Goal: Transaction & Acquisition: Purchase product/service

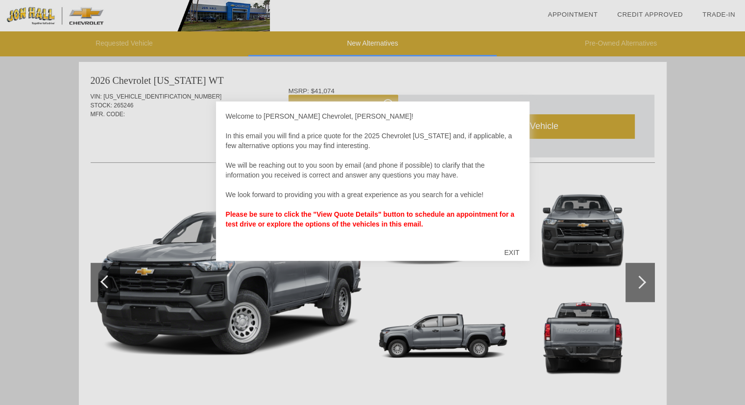
scroll to position [402, 0]
click at [514, 245] on div "EXIT" at bounding box center [511, 252] width 35 height 29
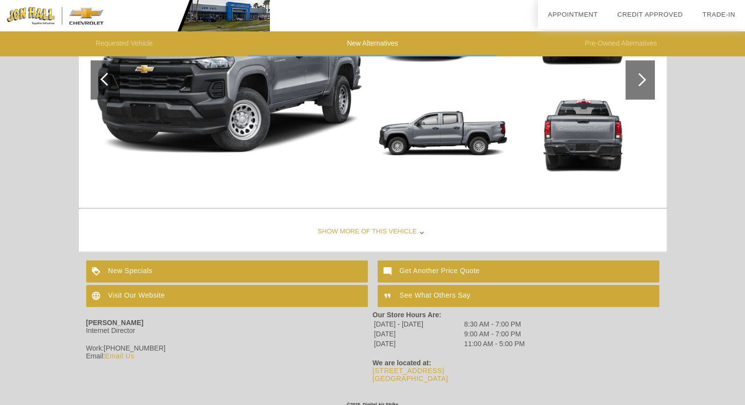
scroll to position [612, 0]
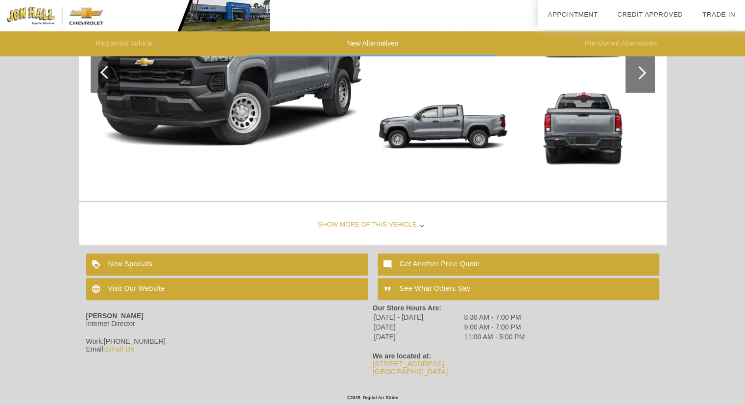
click at [338, 224] on div "Show More of this Vehicle" at bounding box center [373, 224] width 588 height 39
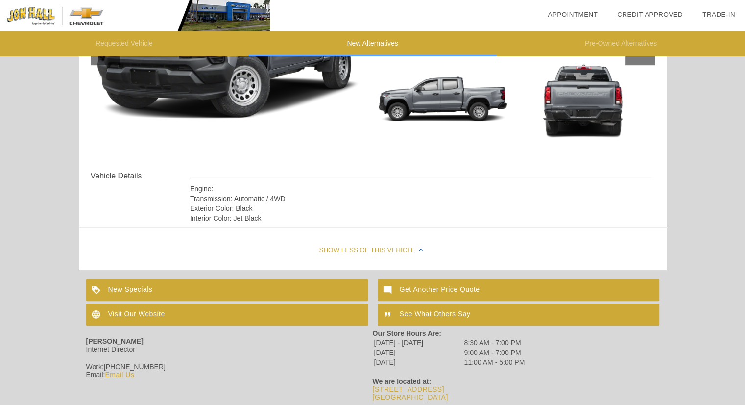
scroll to position [664, 0]
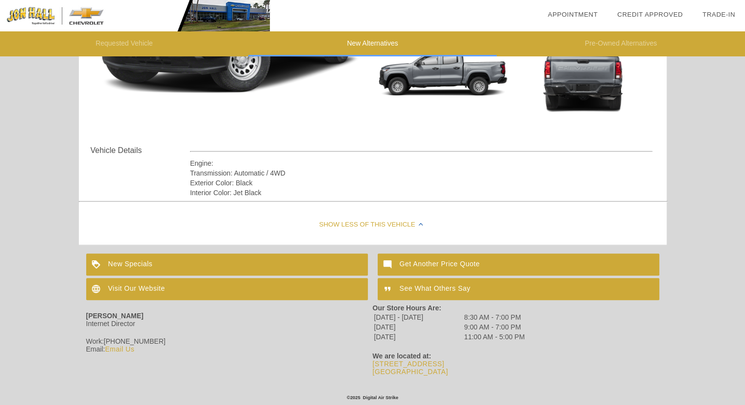
click at [171, 262] on div "New Specials" at bounding box center [227, 264] width 282 height 22
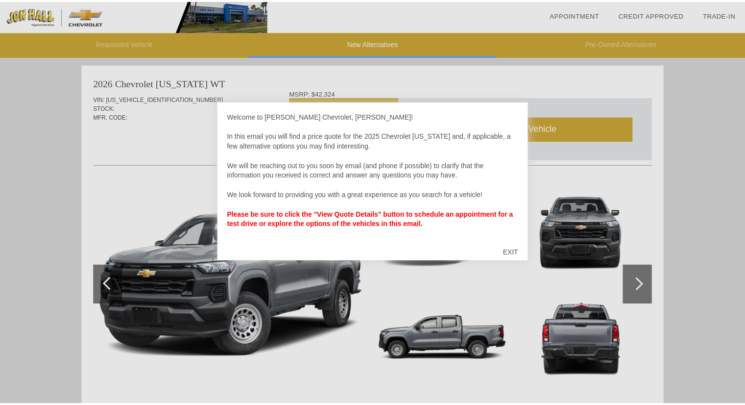
scroll to position [2, 0]
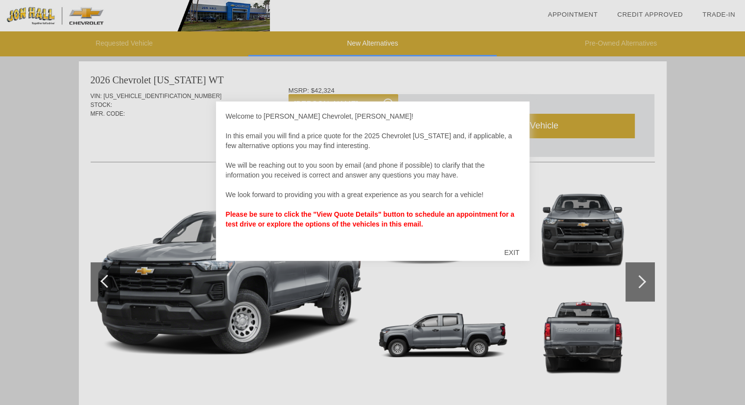
click at [509, 252] on div "EXIT" at bounding box center [511, 252] width 35 height 29
